Goal: Information Seeking & Learning: Learn about a topic

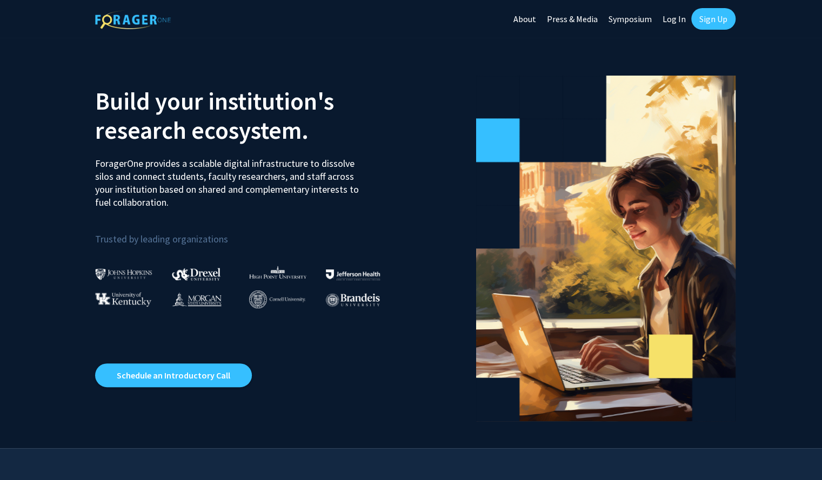
click at [676, 19] on link "Log In" at bounding box center [674, 19] width 34 height 38
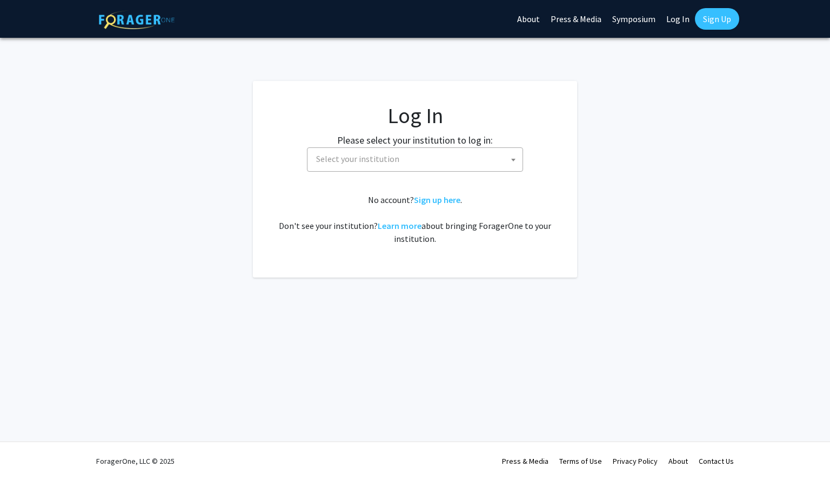
click at [369, 152] on span "Select your institution" at bounding box center [417, 159] width 211 height 22
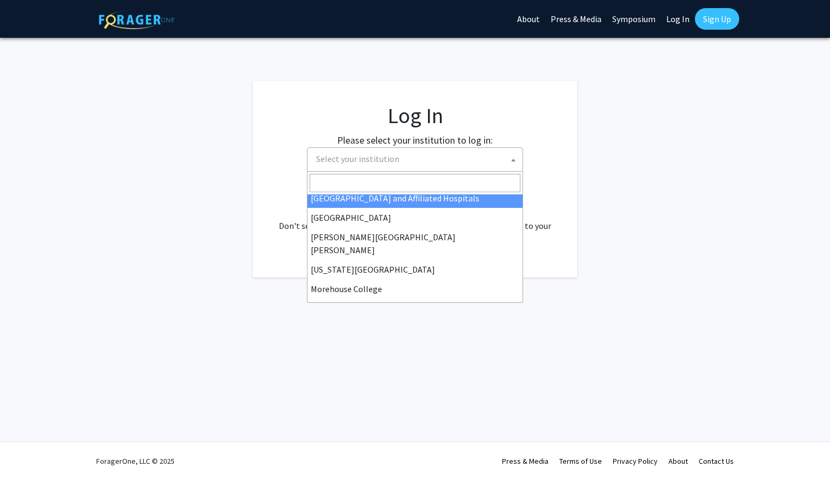
scroll to position [184, 0]
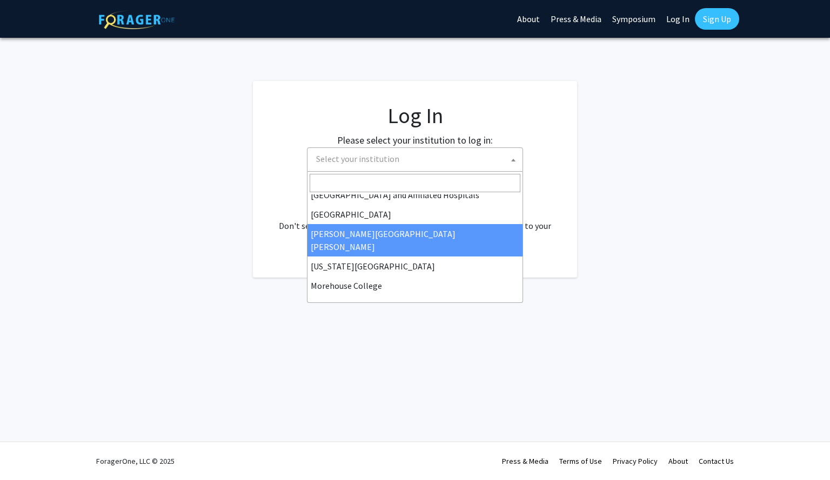
select select "1"
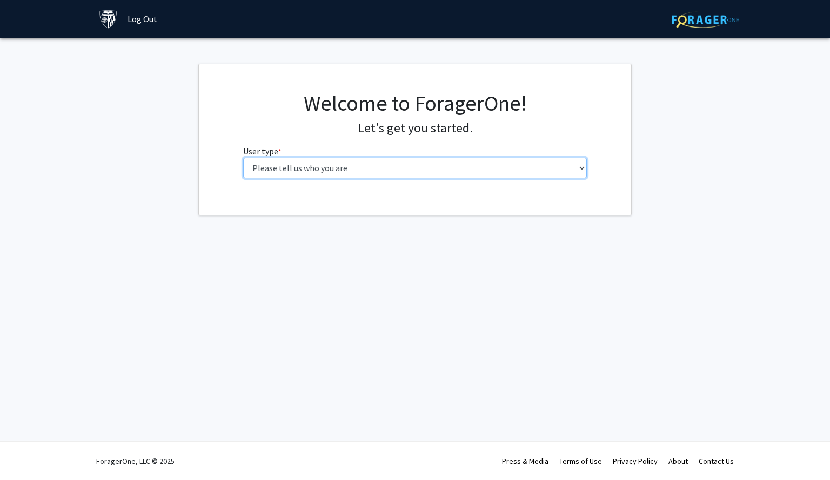
click at [418, 168] on select "Please tell us who you are Undergraduate Student Master's Student Doctoral Cand…" at bounding box center [415, 168] width 344 height 21
select select "1: undergrad"
click at [243, 158] on select "Please tell us who you are Undergraduate Student Master's Student Doctoral Cand…" at bounding box center [415, 168] width 344 height 21
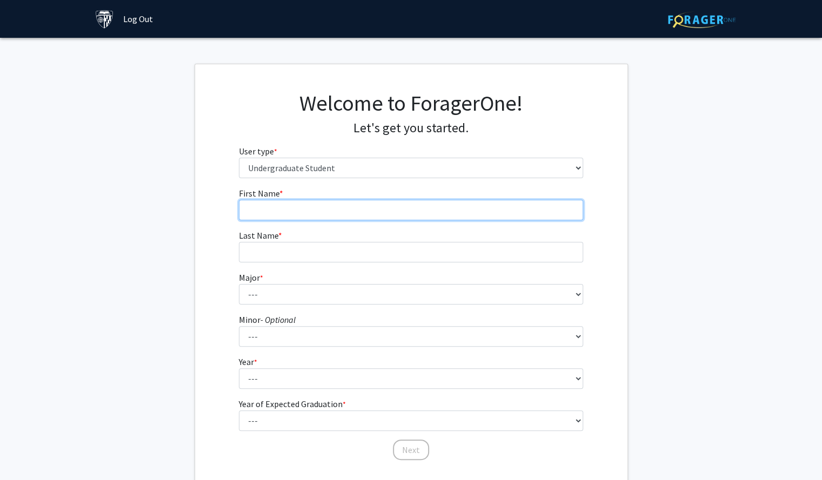
click at [367, 213] on input "First Name * required" at bounding box center [411, 210] width 344 height 21
type input "Leah"
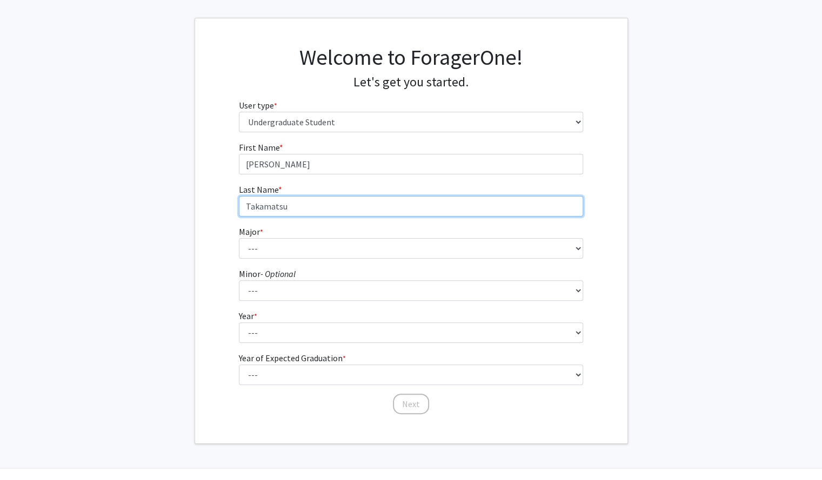
scroll to position [51, 0]
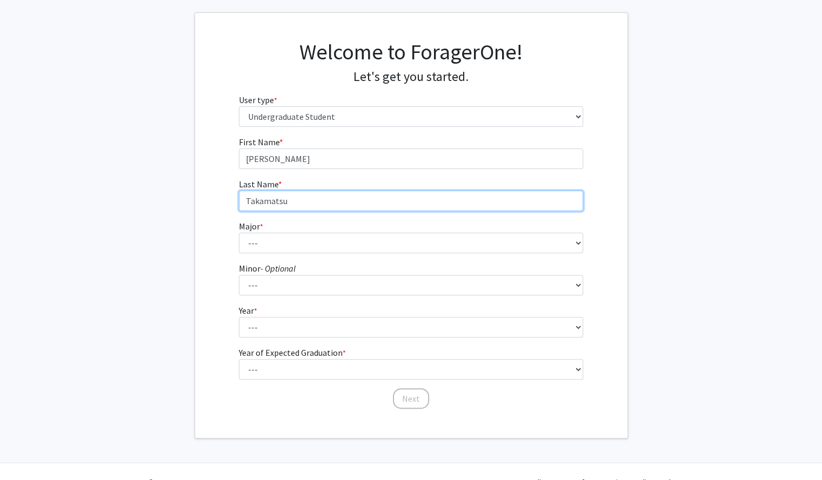
type input "Takamatsu"
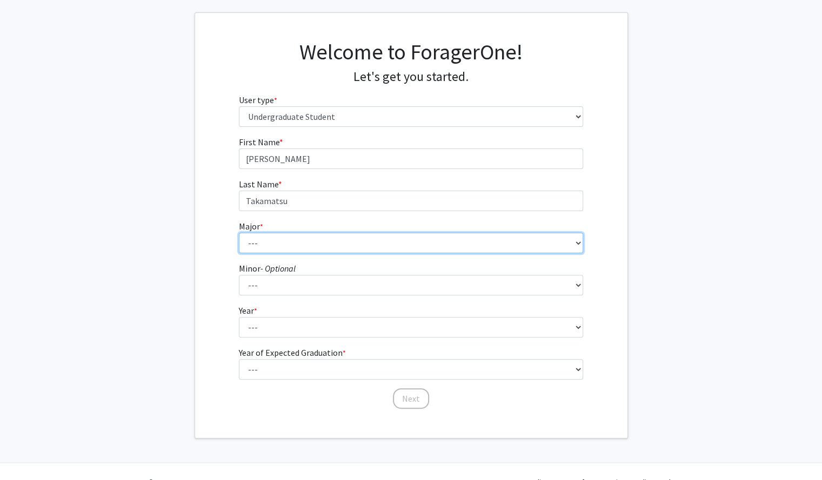
click at [366, 238] on select "--- Africana Studies Anthropology Applied Mathematics & Statistics Archaeology …" at bounding box center [411, 243] width 344 height 21
select select "37: 51"
click at [239, 233] on select "--- Africana Studies Anthropology Applied Mathematics & Statistics Archaeology …" at bounding box center [411, 243] width 344 height 21
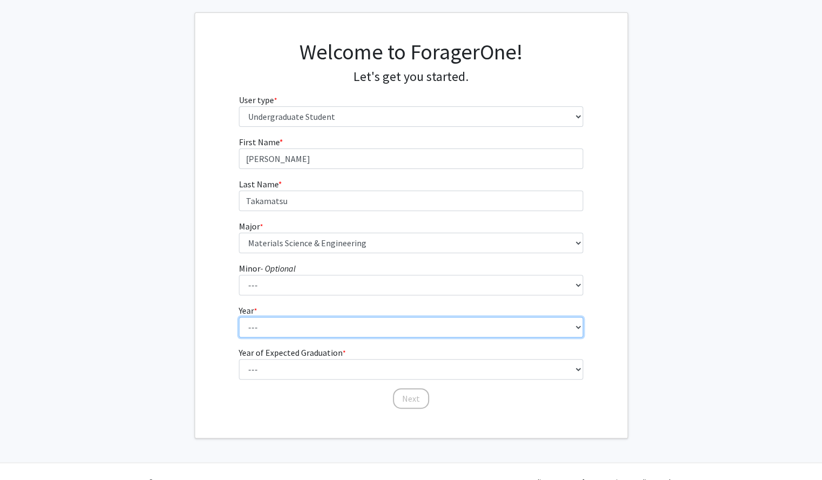
click at [265, 331] on select "--- First-year Sophomore Junior Senior Postbaccalaureate Certificate" at bounding box center [411, 327] width 344 height 21
select select "1: first-year"
click at [239, 317] on select "--- First-year Sophomore Junior Senior Postbaccalaureate Certificate" at bounding box center [411, 327] width 344 height 21
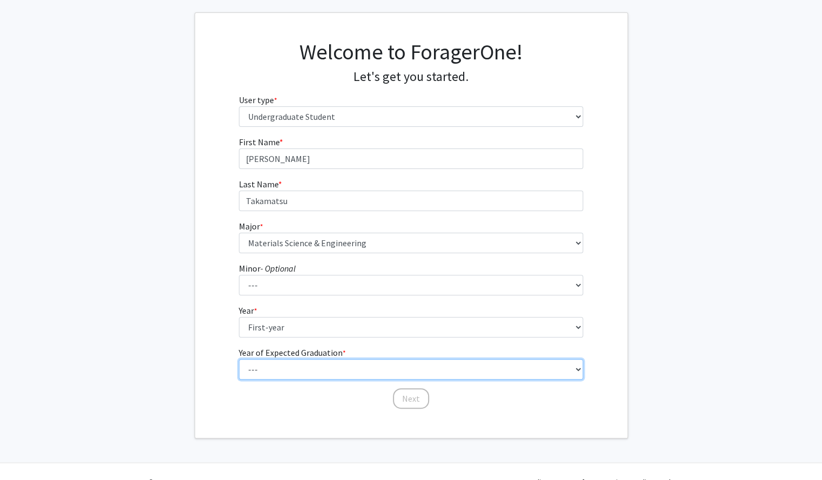
click at [271, 378] on select "--- 2025 2026 2027 2028 2029 2030 2031 2032 2033 2034" at bounding box center [411, 369] width 344 height 21
select select "5: 2029"
click at [239, 359] on select "--- 2025 2026 2027 2028 2029 2030 2031 2032 2033 2034" at bounding box center [411, 369] width 344 height 21
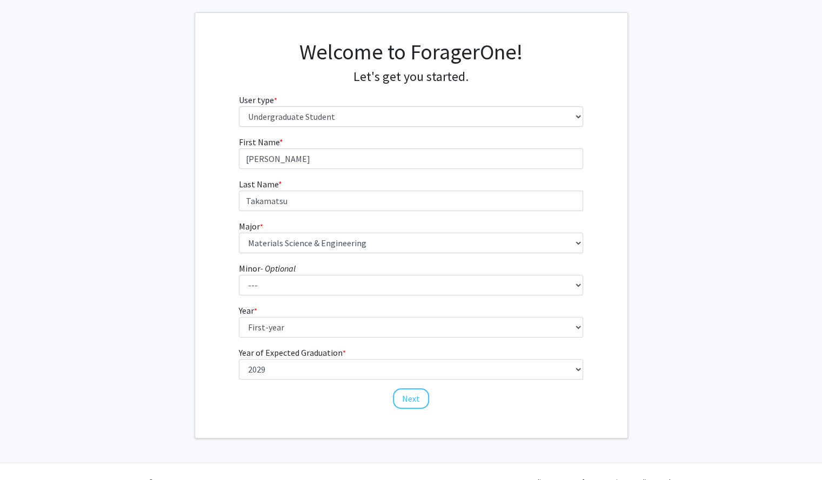
click at [186, 330] on fg-get-started "Welcome to ForagerOne! Let's get you started. User type * required Please tell …" at bounding box center [411, 225] width 822 height 426
click at [420, 396] on button "Next" at bounding box center [411, 399] width 36 height 21
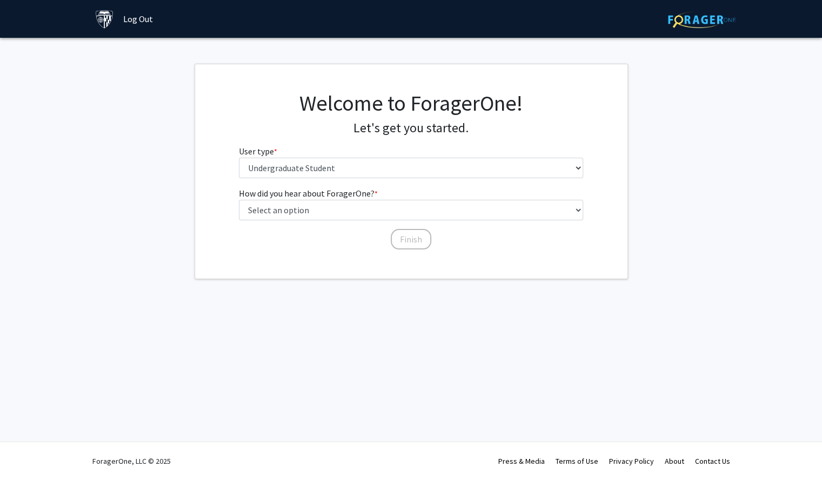
scroll to position [0, 0]
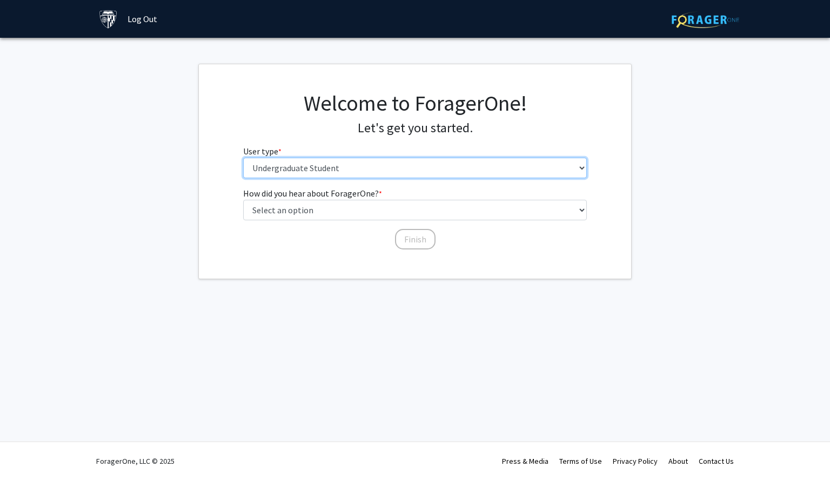
click at [409, 168] on select "Please tell us who you are Undergraduate Student Master's Student Doctoral Cand…" at bounding box center [415, 168] width 344 height 21
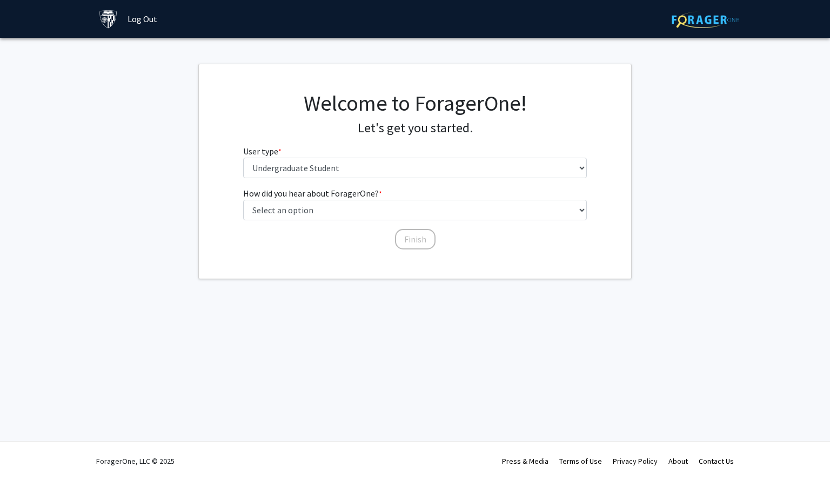
click at [405, 152] on fg-select "User type * required Please tell us who you are Undergraduate Student Master's …" at bounding box center [415, 162] width 344 height 34
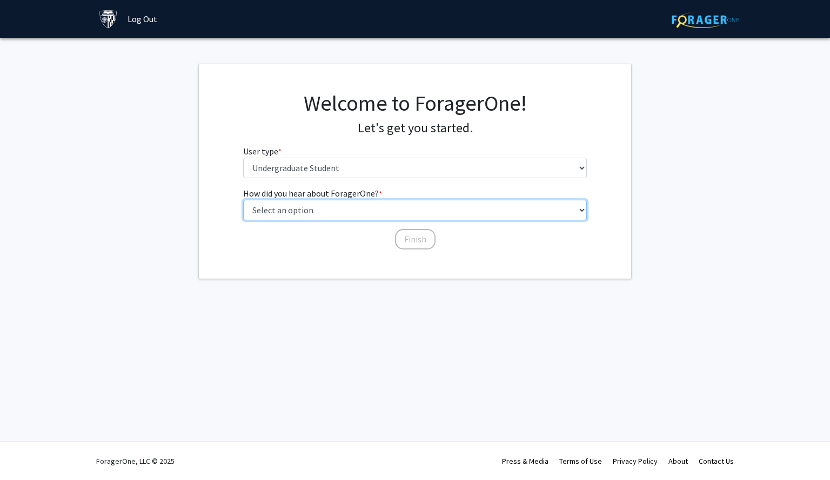
click at [374, 214] on select "Select an option Peer/student recommendation Faculty/staff recommendation Unive…" at bounding box center [415, 210] width 344 height 21
select select "3: university_website"
click at [243, 200] on select "Select an option Peer/student recommendation Faculty/staff recommendation Unive…" at bounding box center [415, 210] width 344 height 21
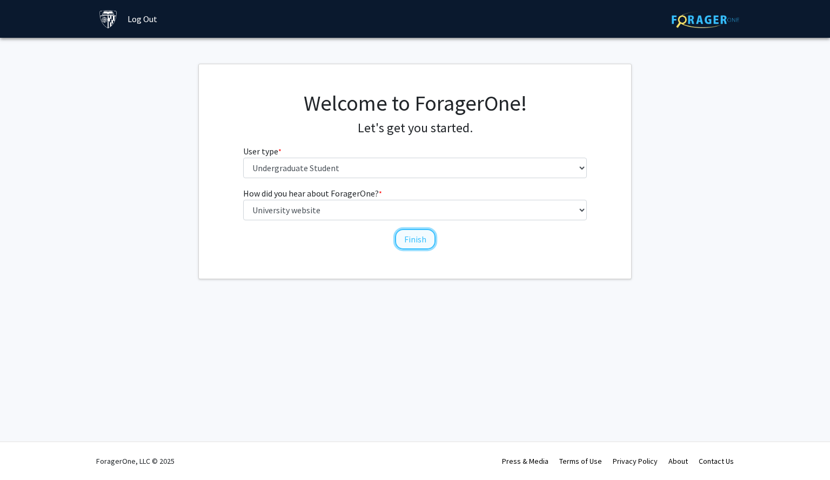
click at [411, 245] on button "Finish" at bounding box center [415, 239] width 41 height 21
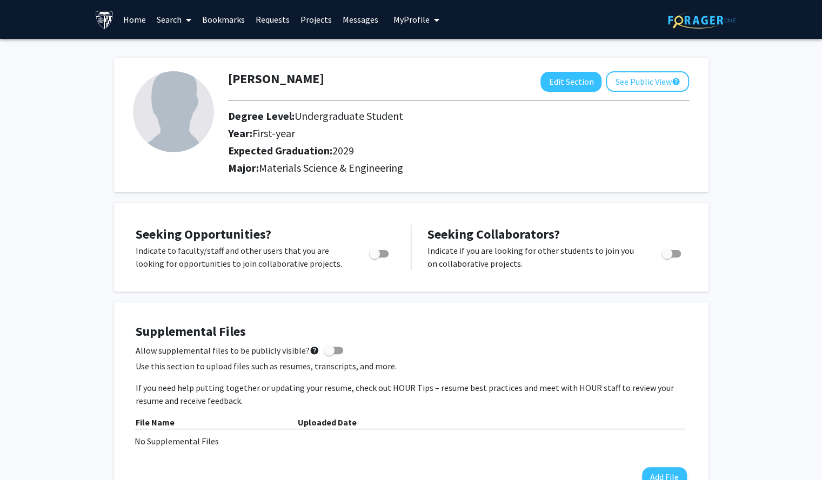
click at [180, 23] on link "Search" at bounding box center [173, 20] width 45 height 38
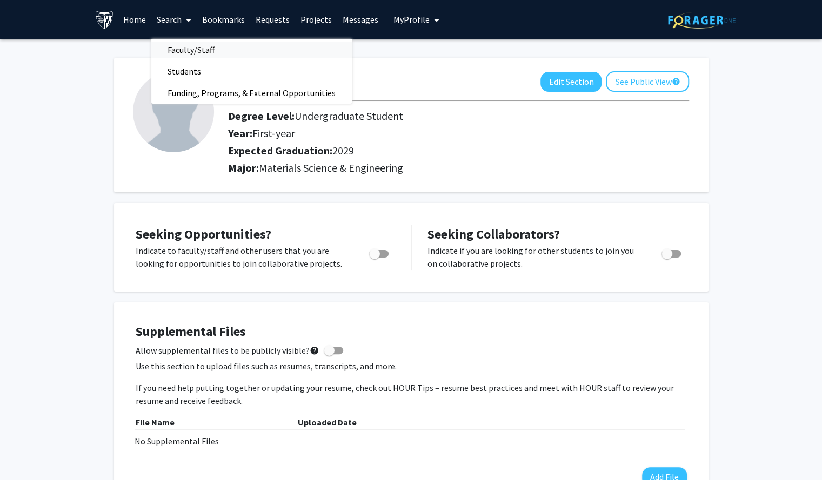
click at [183, 46] on span "Faculty/Staff" at bounding box center [190, 50] width 79 height 22
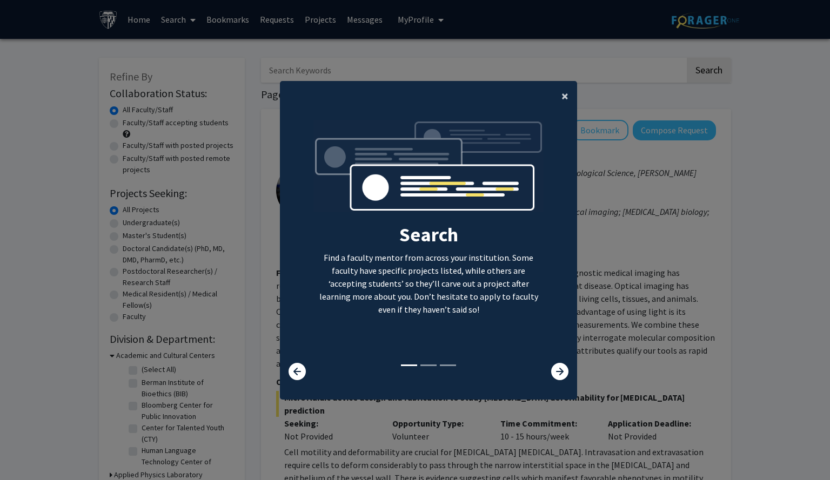
click at [555, 97] on button "×" at bounding box center [565, 96] width 24 height 30
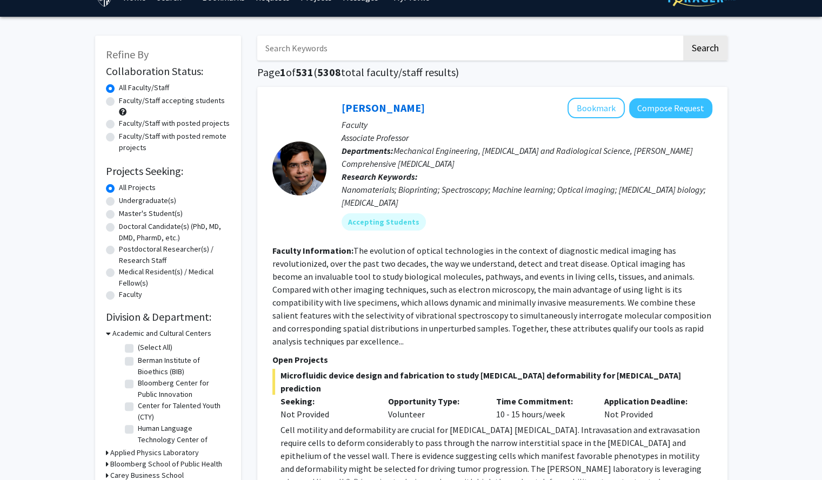
scroll to position [22, 0]
click at [194, 103] on label "Faculty/Staff accepting students" at bounding box center [172, 101] width 106 height 11
click at [126, 103] on input "Faculty/Staff accepting students" at bounding box center [122, 99] width 7 height 7
radio input "true"
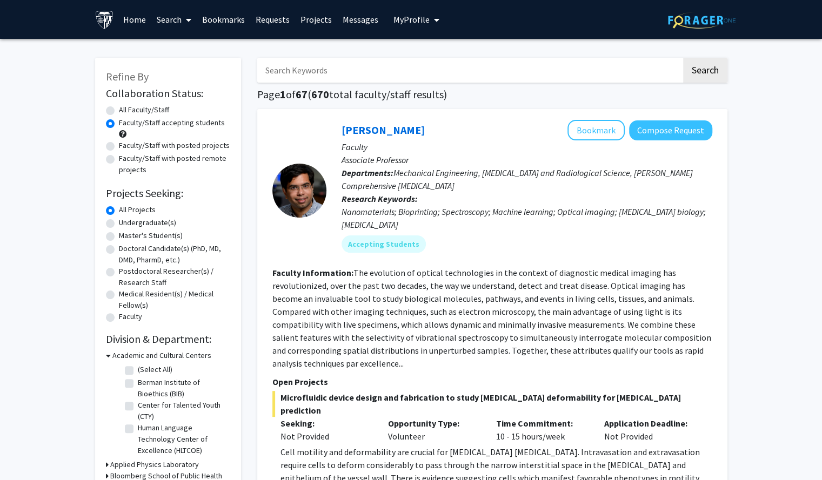
click at [153, 223] on label "Undergraduate(s)" at bounding box center [147, 222] width 57 height 11
click at [126, 223] on input "Undergraduate(s)" at bounding box center [122, 220] width 7 height 7
radio input "true"
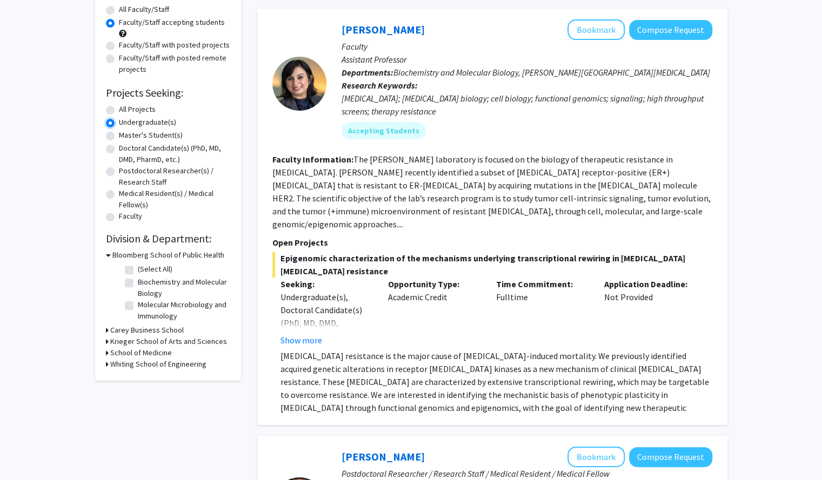
scroll to position [98, 0]
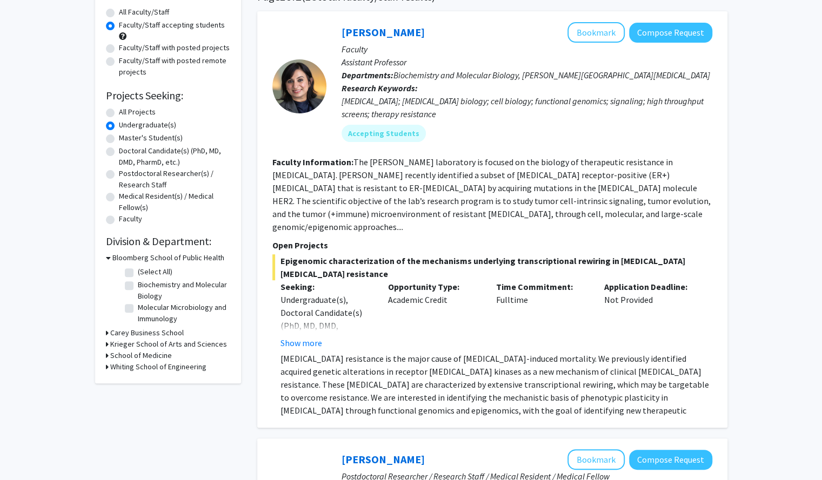
click at [137, 354] on h3 "School of Medicine" at bounding box center [141, 355] width 62 height 11
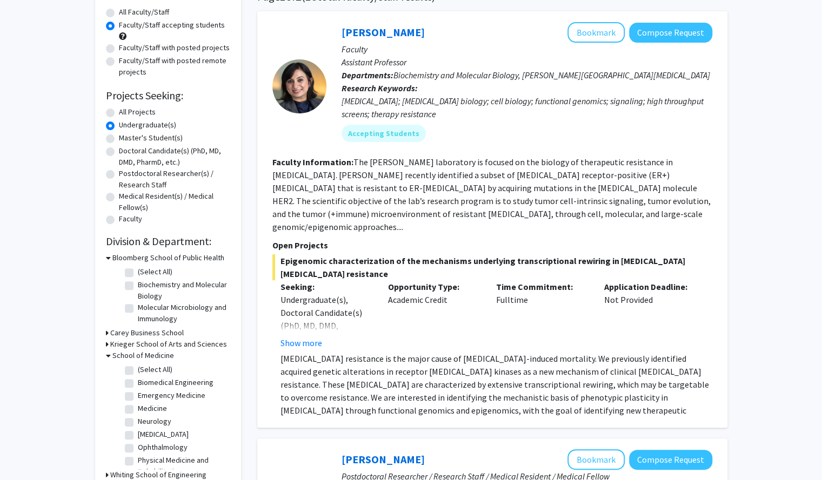
click at [130, 355] on h3 "School of Medicine" at bounding box center [143, 355] width 62 height 11
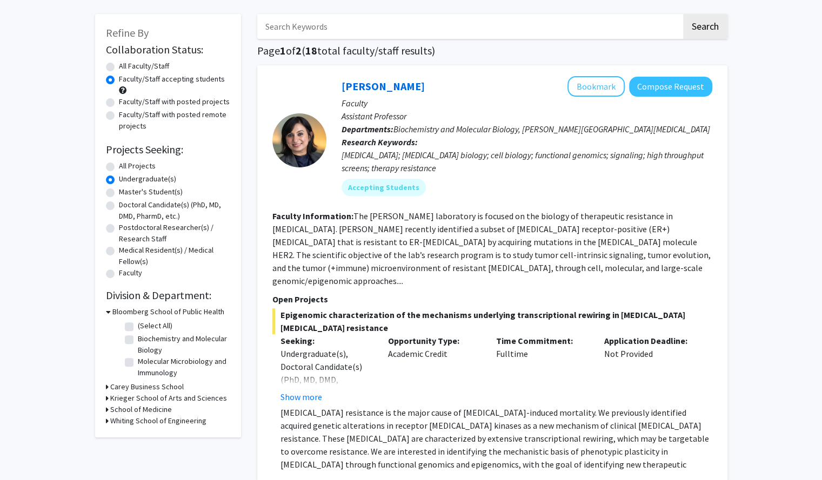
scroll to position [0, 0]
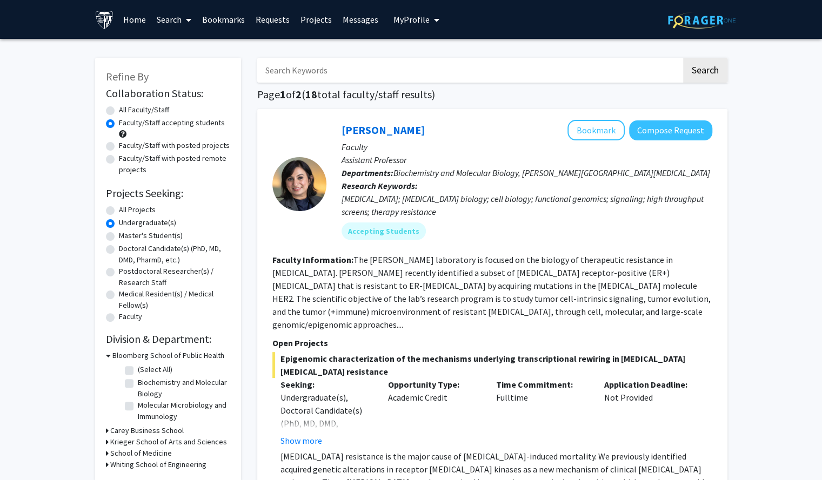
click at [182, 22] on link "Search" at bounding box center [173, 20] width 45 height 38
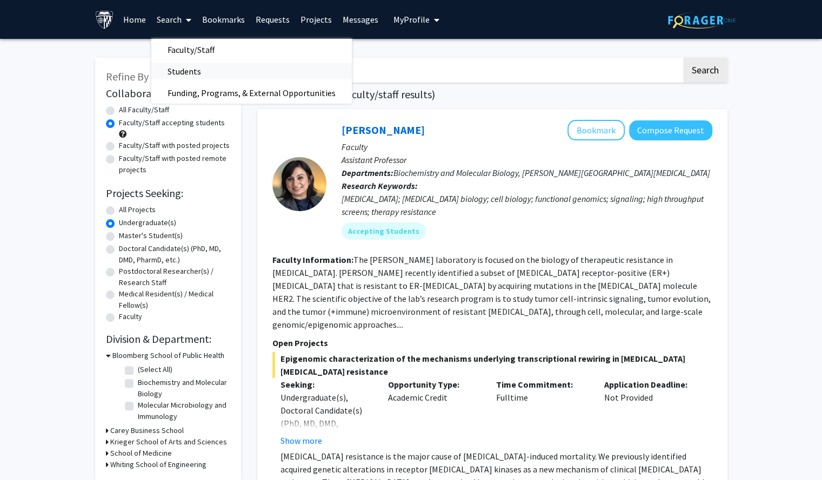
click at [183, 74] on span "Students" at bounding box center [184, 72] width 66 height 22
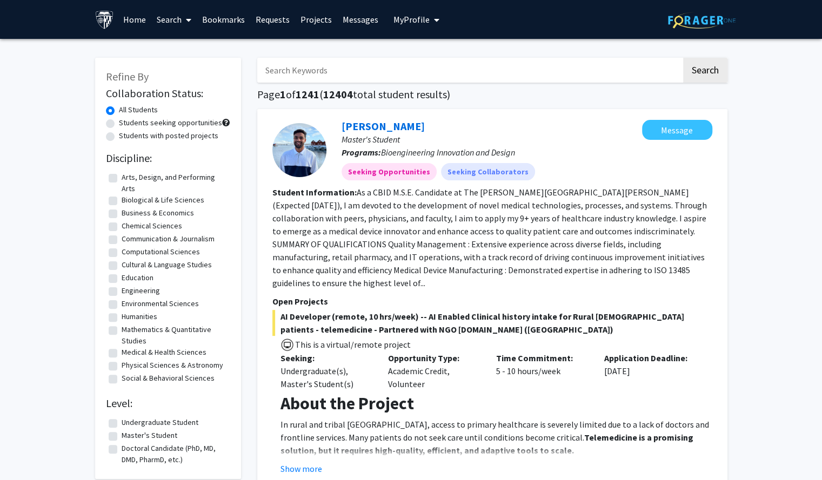
click at [186, 20] on icon at bounding box center [188, 20] width 5 height 9
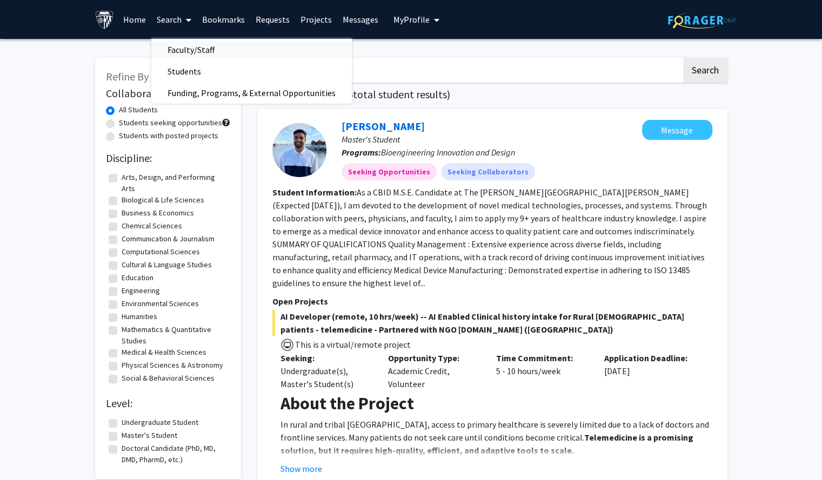
click at [197, 48] on span "Faculty/Staff" at bounding box center [190, 50] width 79 height 22
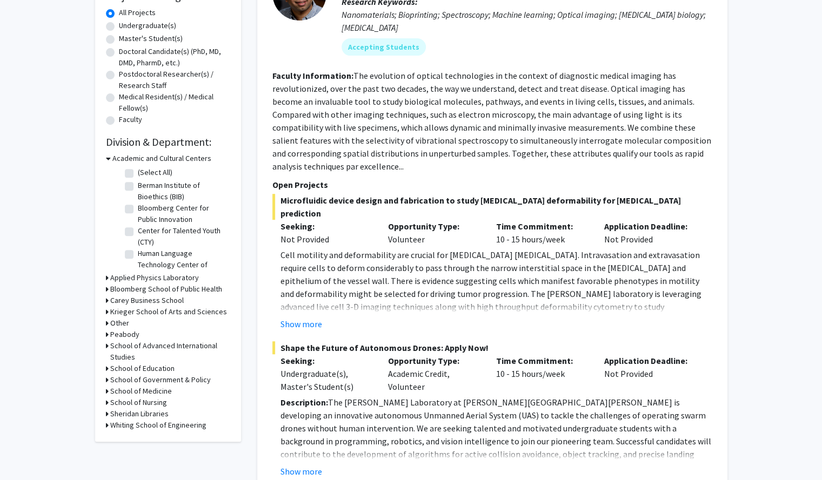
scroll to position [223, 0]
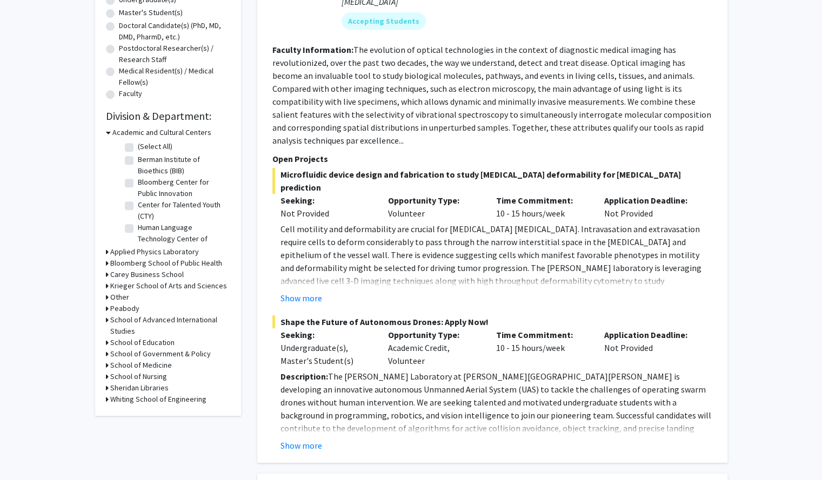
click at [143, 399] on h3 "Whiting School of Engineering" at bounding box center [158, 399] width 96 height 11
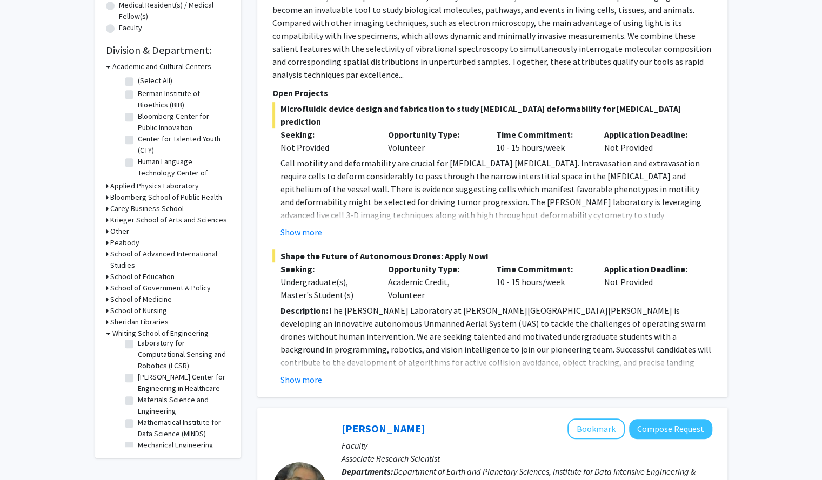
scroll to position [428, 0]
click at [146, 331] on label "Institute for NanoBioTechnology (INBT)" at bounding box center [183, 319] width 90 height 23
click at [145, 315] on input "Institute for NanoBioTechnology (INBT)" at bounding box center [141, 311] width 7 height 7
checkbox input "true"
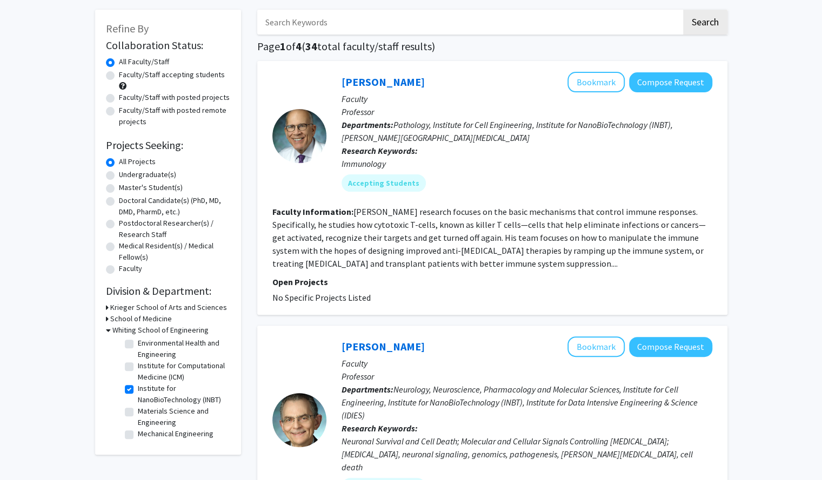
scroll to position [83, 0]
click at [153, 413] on label "Materials Science and Engineering" at bounding box center [183, 417] width 90 height 23
click at [145, 413] on input "Materials Science and Engineering" at bounding box center [141, 409] width 7 height 7
checkbox input "true"
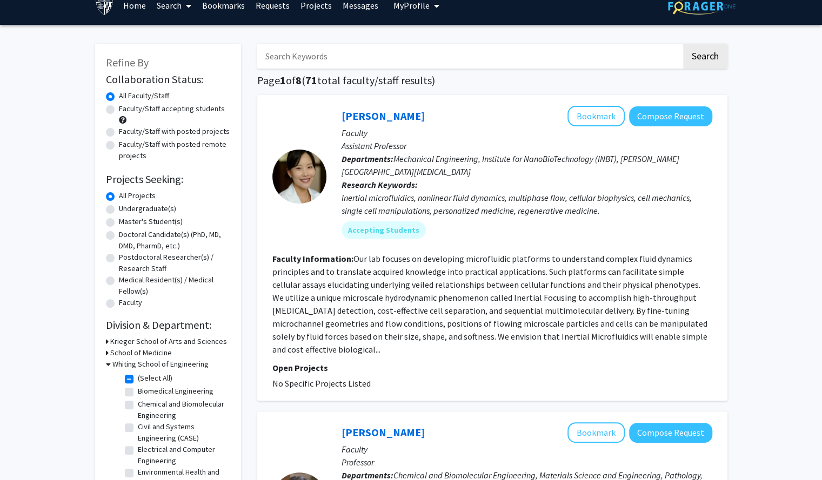
scroll to position [16, 0]
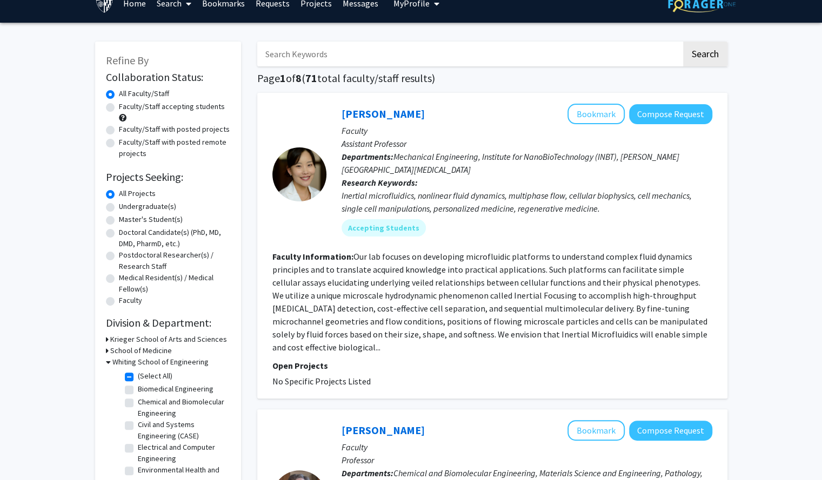
click at [166, 207] on label "Undergraduate(s)" at bounding box center [147, 206] width 57 height 11
click at [126, 207] on input "Undergraduate(s)" at bounding box center [122, 204] width 7 height 7
radio input "true"
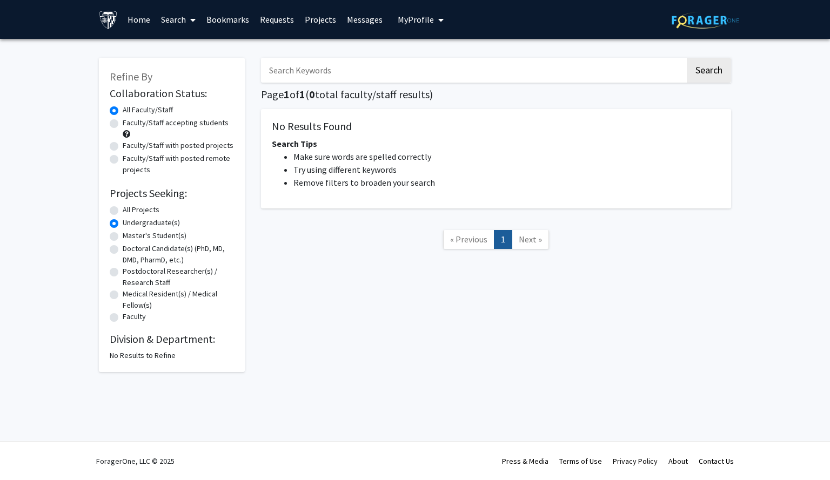
click at [142, 209] on label "All Projects" at bounding box center [141, 209] width 37 height 11
click at [130, 209] on input "All Projects" at bounding box center [126, 207] width 7 height 7
radio input "true"
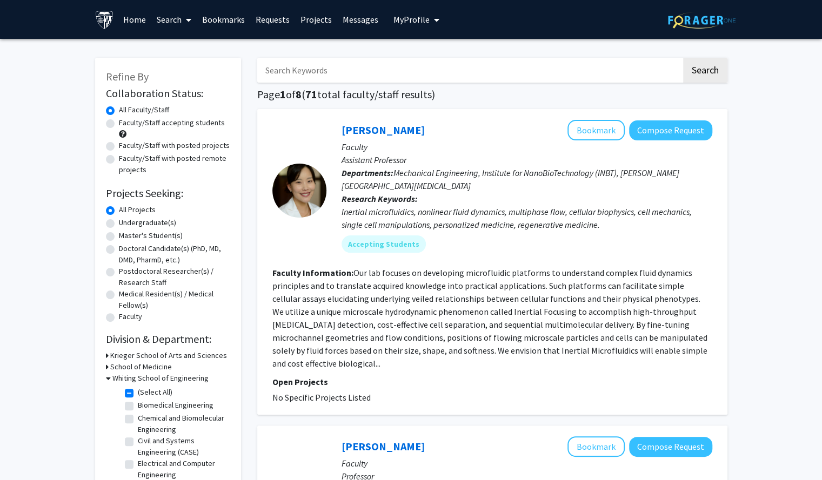
click at [177, 125] on label "Faculty/Staff accepting students" at bounding box center [172, 122] width 106 height 11
click at [126, 124] on input "Faculty/Staff accepting students" at bounding box center [122, 120] width 7 height 7
radio input "true"
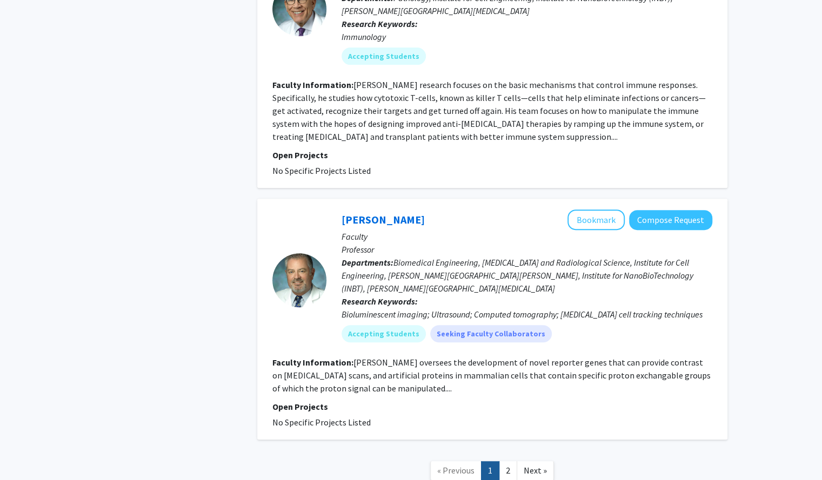
scroll to position [2649, 0]
click at [504, 460] on link "2" at bounding box center [508, 469] width 18 height 19
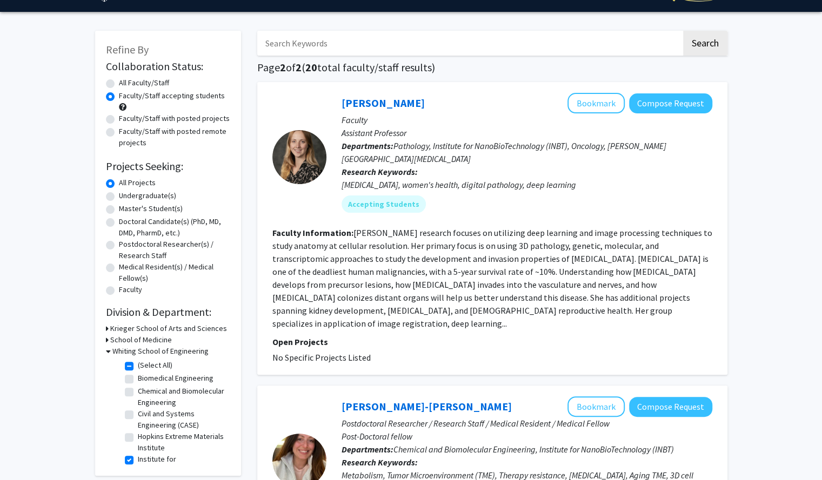
scroll to position [24, 0]
